Goal: Information Seeking & Learning: Learn about a topic

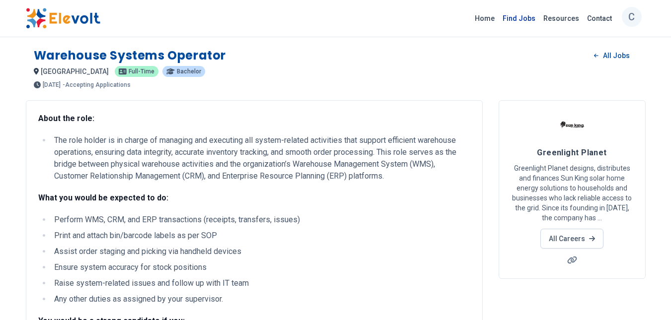
click at [533, 13] on link "Find Jobs" at bounding box center [519, 18] width 41 height 16
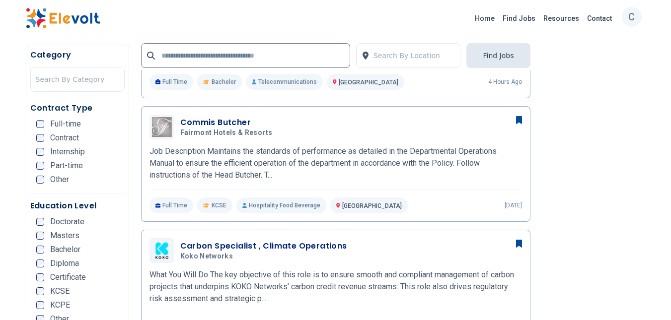
scroll to position [596, 0]
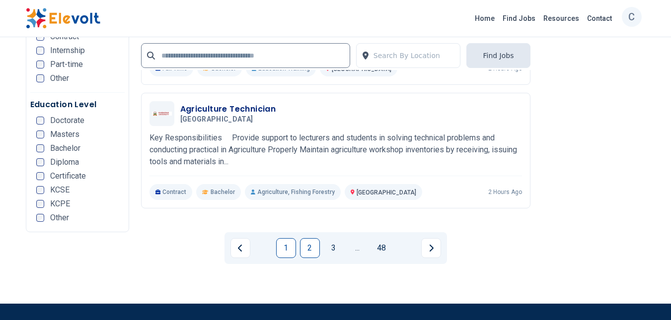
click at [310, 239] on link "2" at bounding box center [310, 249] width 20 height 20
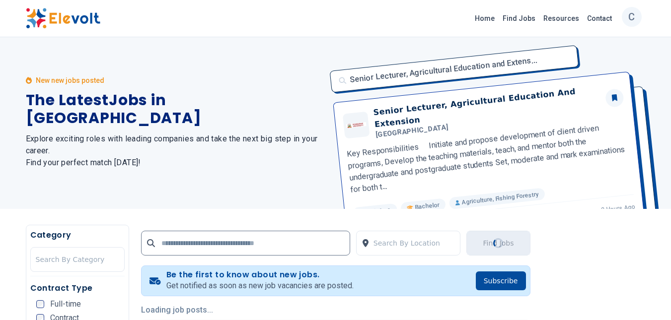
scroll to position [0, 0]
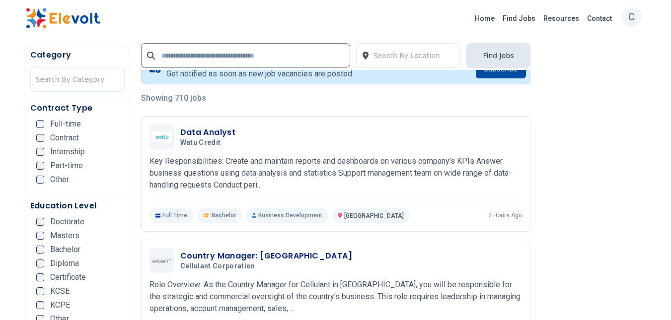
scroll to position [215, 0]
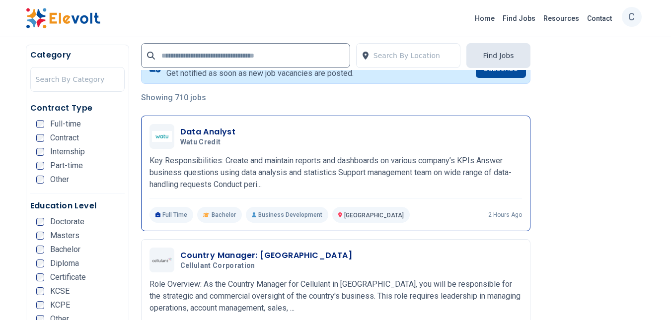
click at [334, 170] on p "Key Responsibilities: Create and maintain reports and dashboards on various com…" at bounding box center [336, 173] width 373 height 36
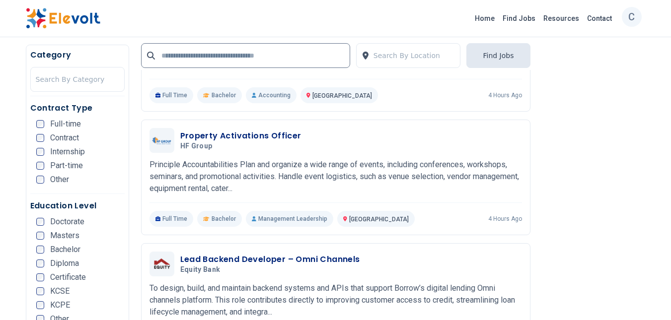
scroll to position [971, 0]
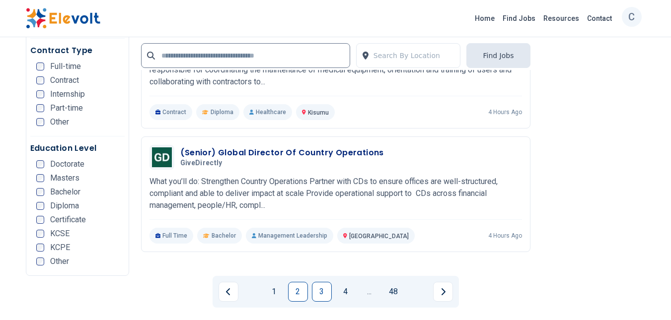
click at [321, 282] on link "3" at bounding box center [322, 292] width 20 height 20
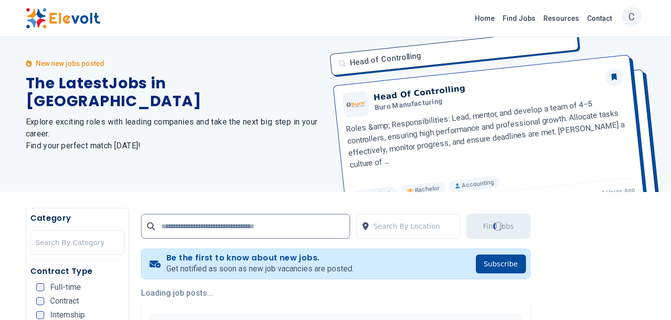
scroll to position [0, 0]
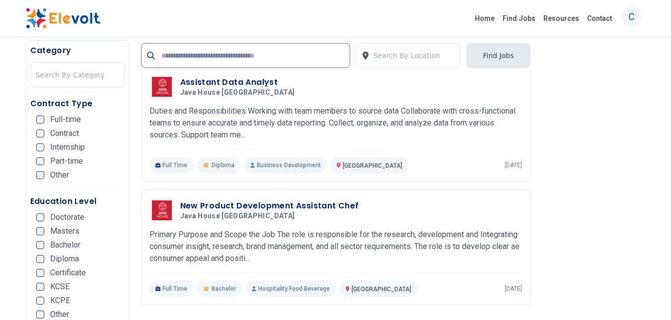
scroll to position [1922, 0]
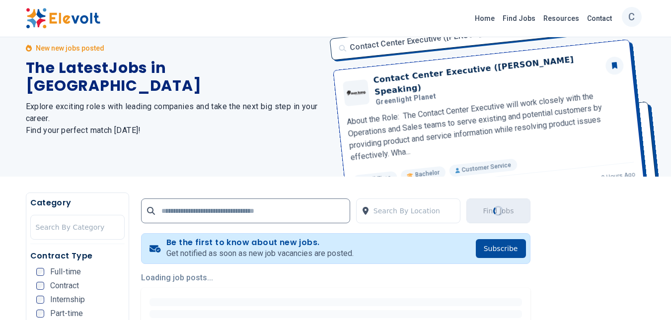
scroll to position [0, 0]
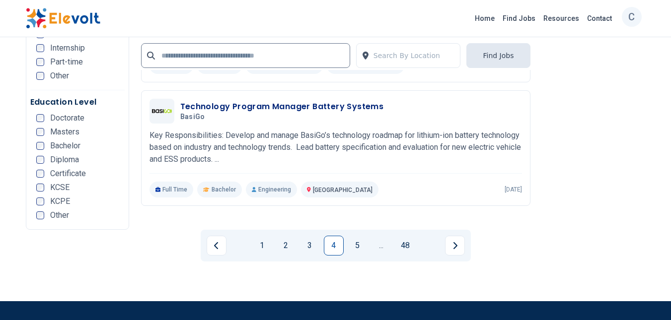
scroll to position [2020, 0]
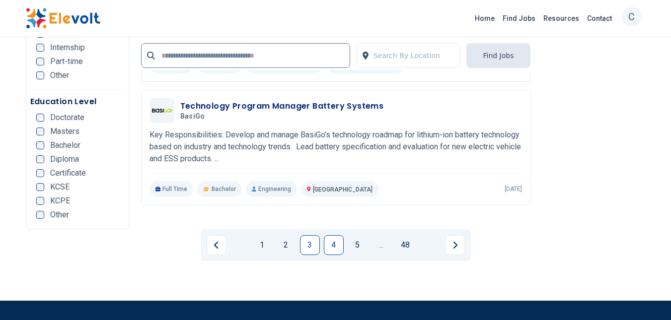
click at [305, 236] on link "3" at bounding box center [310, 246] width 20 height 20
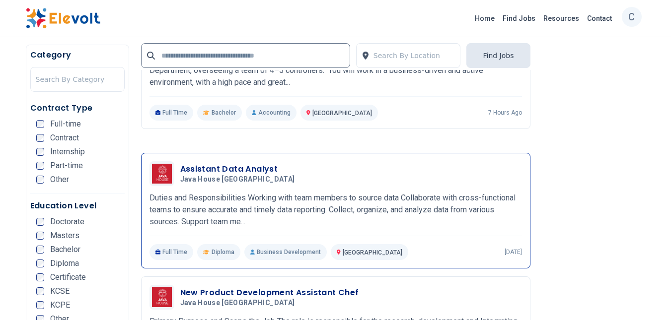
scroll to position [1833, 0]
click at [237, 164] on h3 "Assistant Data Analyst" at bounding box center [239, 170] width 119 height 12
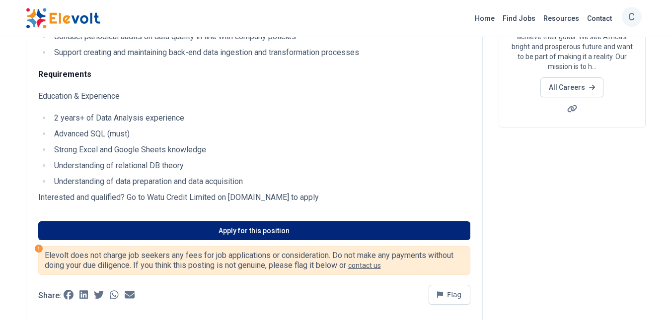
click at [291, 229] on link "Apply for this position" at bounding box center [254, 231] width 432 height 19
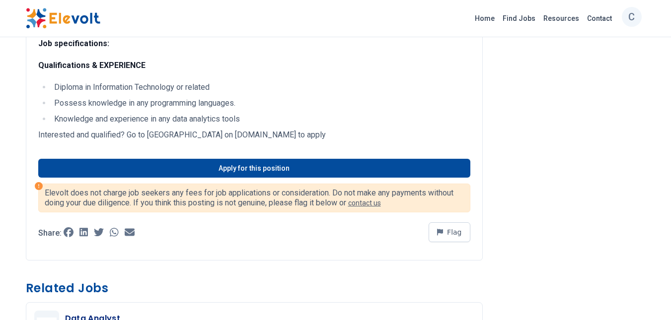
scroll to position [423, 0]
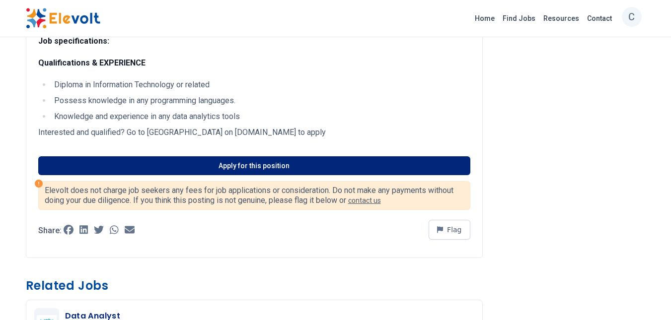
click at [282, 164] on link "Apply for this position" at bounding box center [254, 166] width 432 height 19
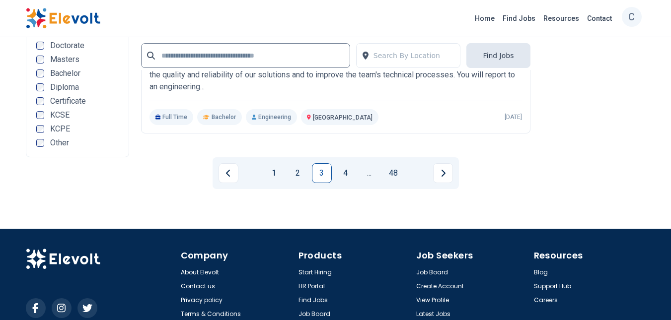
scroll to position [2093, 0]
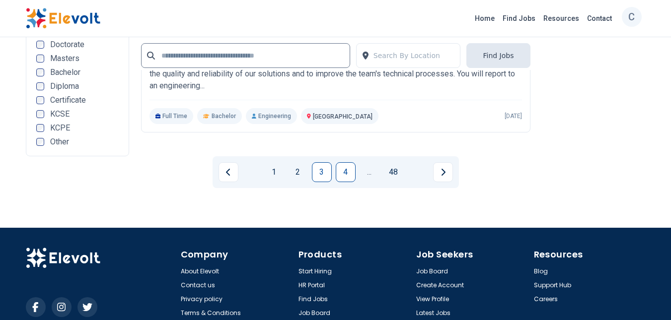
click at [350, 162] on link "4" at bounding box center [346, 172] width 20 height 20
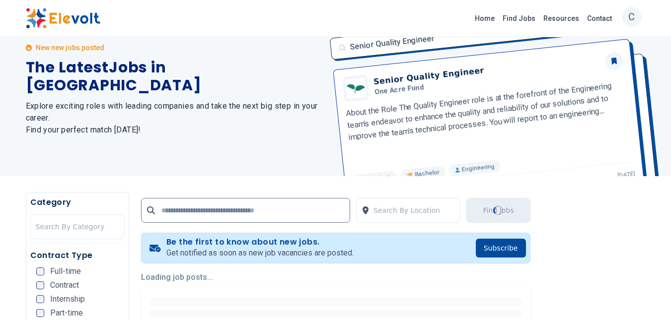
scroll to position [0, 0]
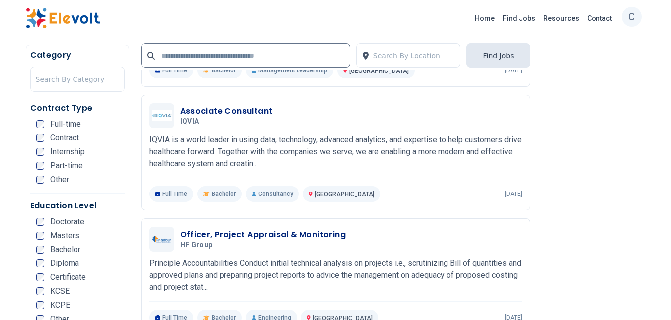
scroll to position [993, 0]
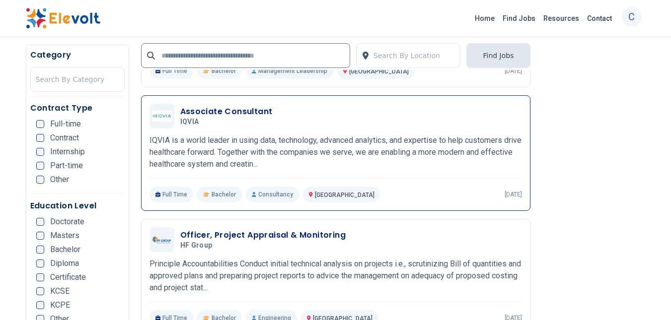
click at [350, 135] on p "IQVIA is a world leader in using data, technology, advanced analytics, and expe…" at bounding box center [336, 153] width 373 height 36
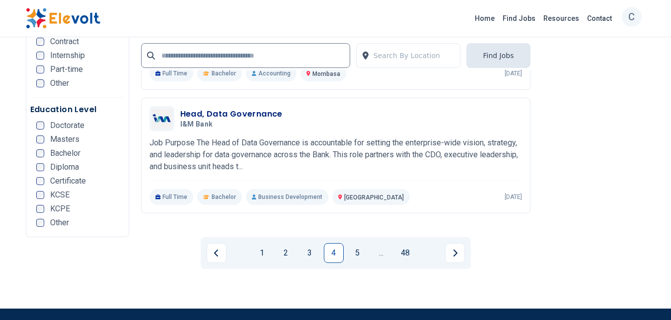
scroll to position [2093, 0]
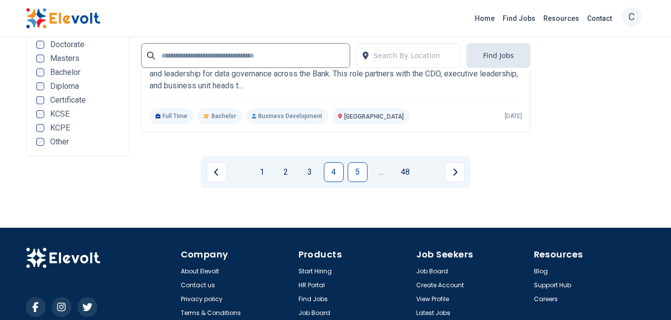
click at [356, 162] on link "5" at bounding box center [358, 172] width 20 height 20
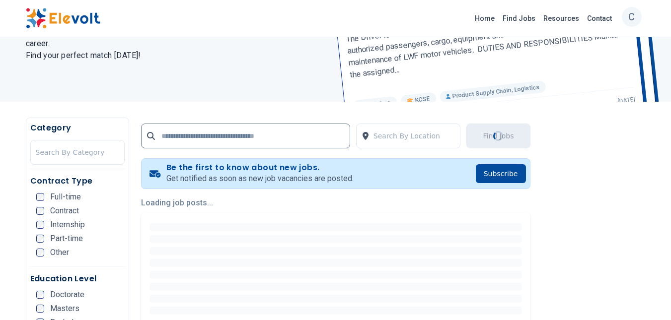
scroll to position [0, 0]
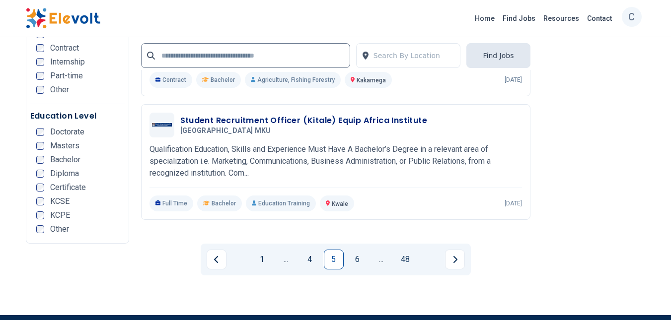
scroll to position [2021, 0]
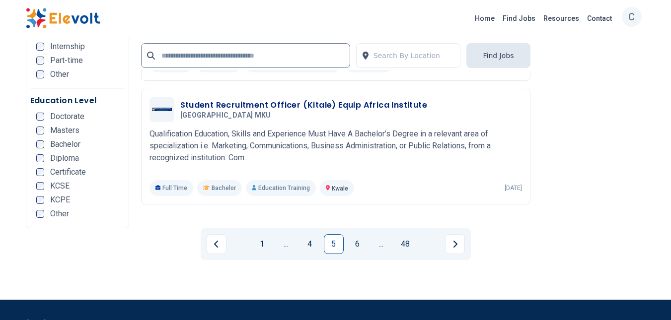
scroll to position [2036, 0]
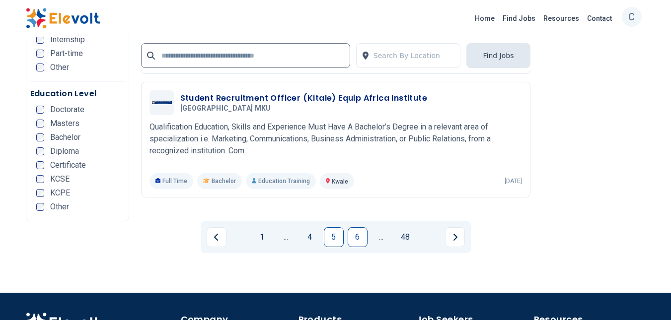
click at [356, 228] on link "6" at bounding box center [358, 238] width 20 height 20
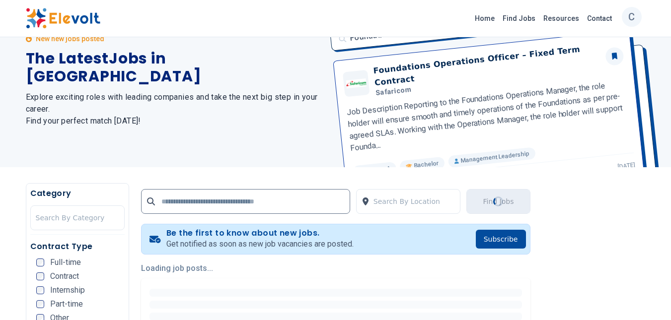
scroll to position [166, 0]
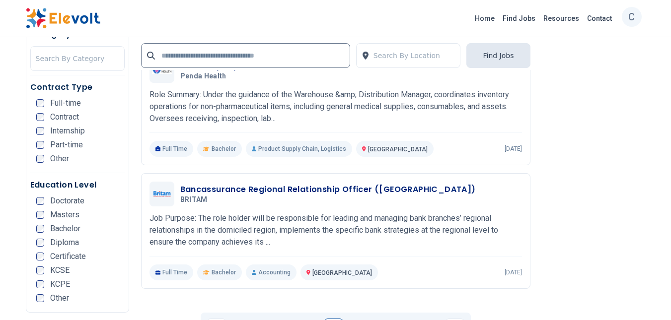
scroll to position [2029, 0]
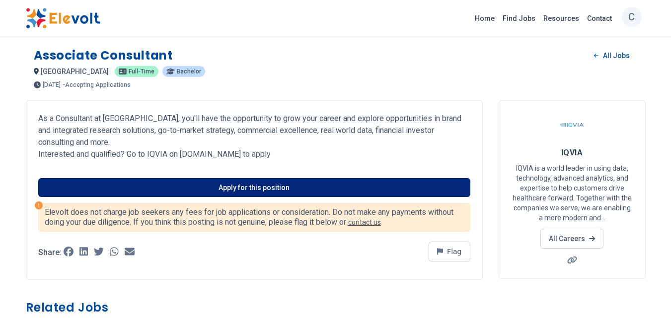
click at [307, 178] on link "Apply for this position" at bounding box center [254, 187] width 432 height 19
